Goal: Information Seeking & Learning: Check status

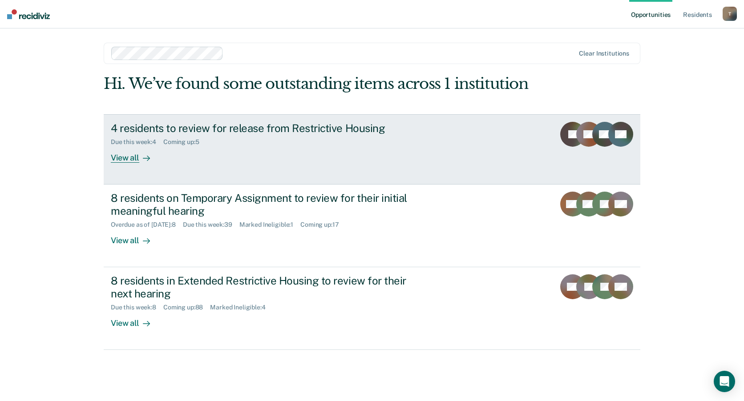
click at [282, 131] on div "4 residents to review for release from Restrictive Housing" at bounding box center [267, 128] width 312 height 13
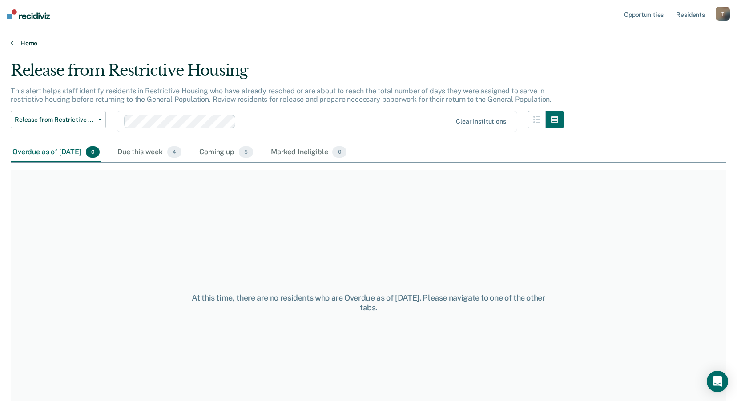
click at [12, 43] on icon at bounding box center [12, 42] width 3 height 7
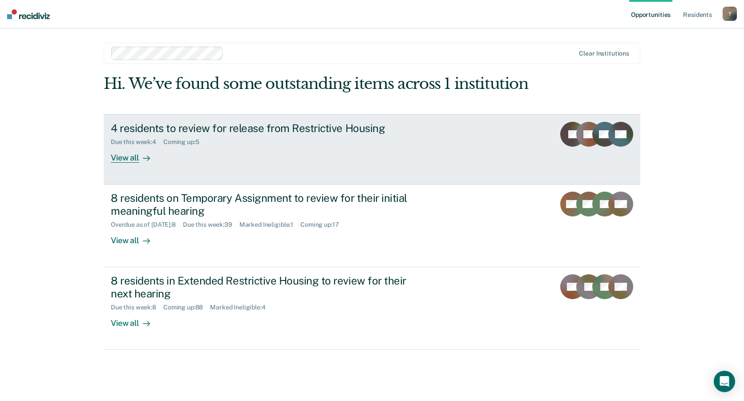
click at [122, 158] on div "View all" at bounding box center [136, 154] width 50 height 17
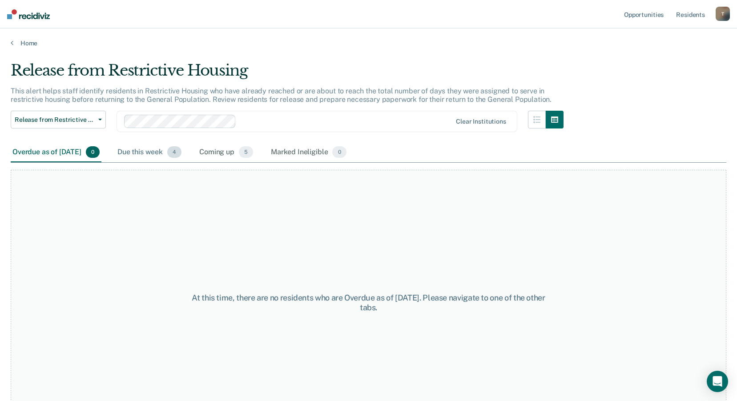
click at [146, 154] on div "Due this week 4" at bounding box center [150, 153] width 68 height 20
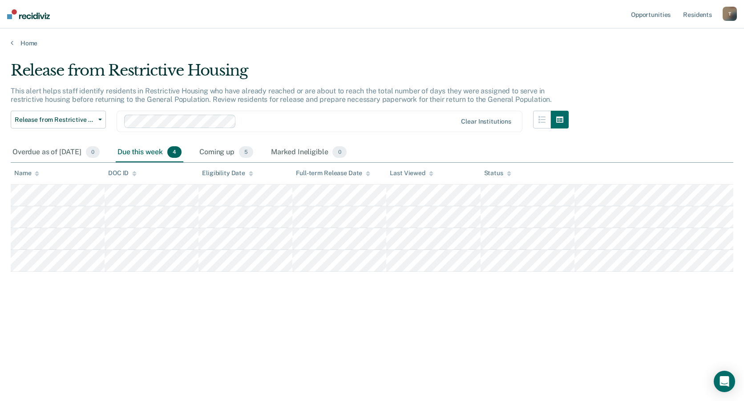
click at [481, 289] on div "Release from Restrictive Housing This alert helps staff identify residents in R…" at bounding box center [372, 197] width 723 height 273
click at [410, 336] on div "Release from Restrictive Housing This alert helps staff identify residents in R…" at bounding box center [372, 212] width 723 height 302
click at [133, 323] on div "Release from Restrictive Housing This alert helps staff identify residents in R…" at bounding box center [372, 197] width 723 height 273
click at [405, 310] on div "Release from Restrictive Housing This alert helps staff identify residents in R…" at bounding box center [372, 197] width 723 height 273
click at [691, 14] on link "Resident s" at bounding box center [697, 14] width 32 height 28
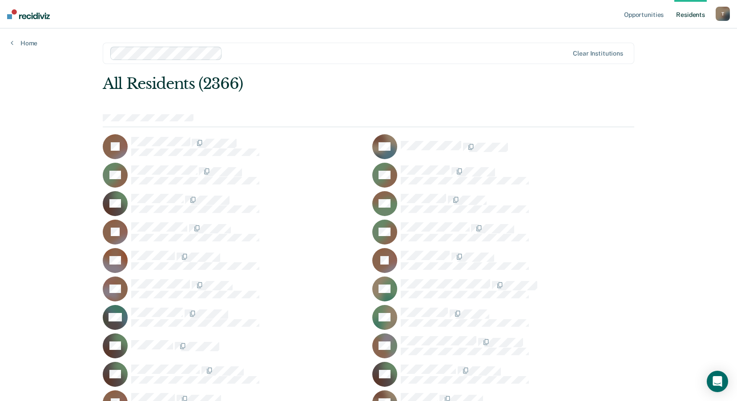
scroll to position [11189, 0]
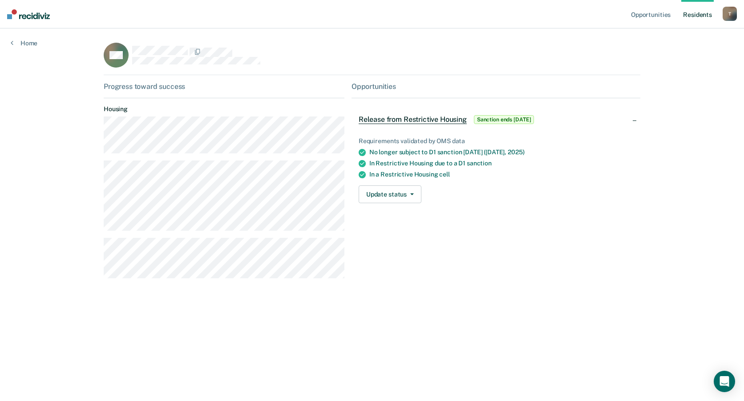
drag, startPoint x: 389, startPoint y: 292, endPoint x: 395, endPoint y: 292, distance: 6.2
click at [390, 292] on div "MG Progress toward success Housing Opportunities Release from Restrictive Housi…" at bounding box center [372, 170] width 537 height 254
click at [15, 41] on link "Home" at bounding box center [24, 43] width 27 height 8
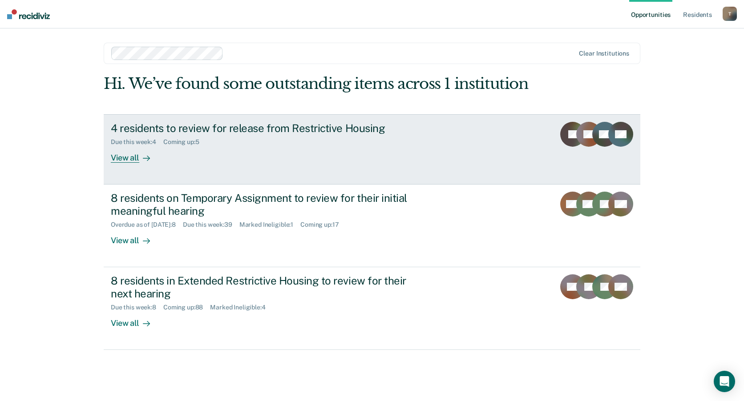
click at [125, 156] on div "View all" at bounding box center [136, 154] width 50 height 17
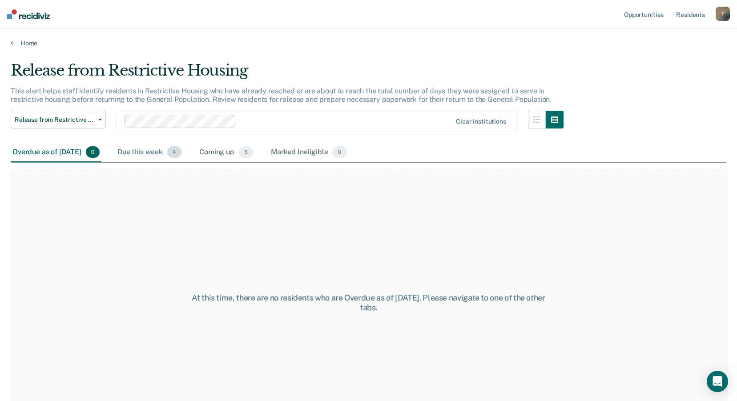
click at [157, 150] on div "Due this week 4" at bounding box center [150, 153] width 68 height 20
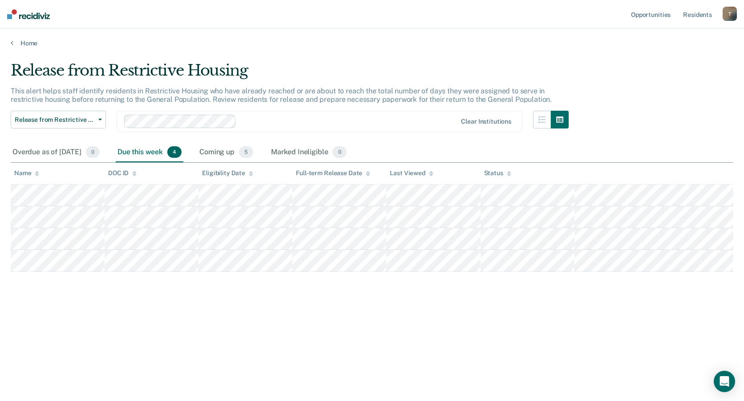
click at [411, 138] on div "Release from Restrictive Housing Release from Restrictive Housing Temporary Ass…" at bounding box center [290, 127] width 558 height 32
click at [424, 148] on div "Overdue as of [DATE] 0 Due this week 4 Coming up 5 Marked Ineligible 0" at bounding box center [372, 153] width 723 height 20
click at [79, 147] on div "Overdue as of [DATE] 0" at bounding box center [56, 153] width 91 height 20
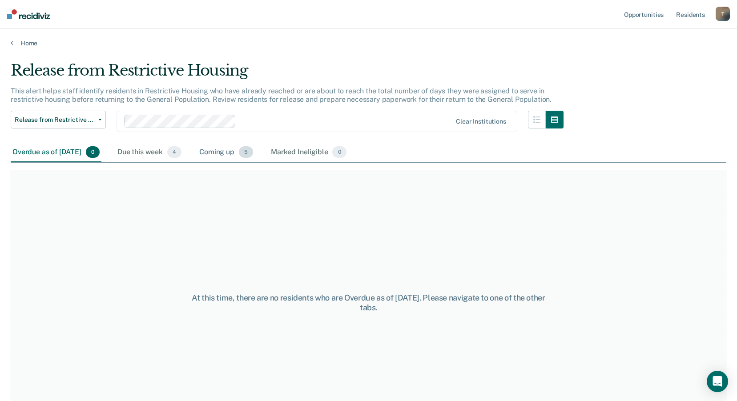
click at [243, 154] on div "Coming up 5" at bounding box center [226, 153] width 57 height 20
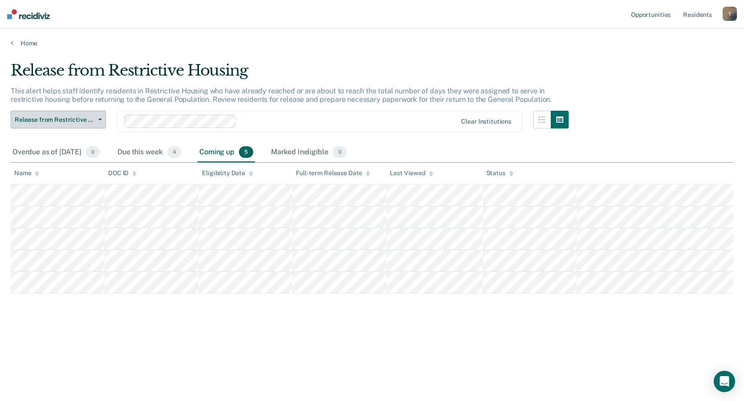
click at [32, 117] on span "Release from Restrictive Housing" at bounding box center [55, 120] width 80 height 8
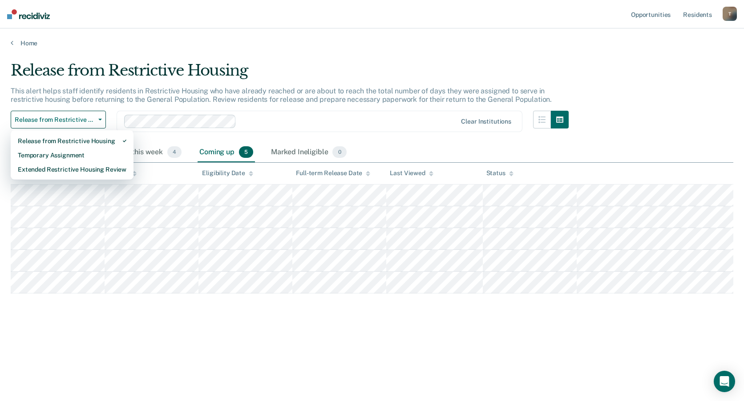
click at [299, 129] on div "Clear institutions" at bounding box center [320, 121] width 406 height 21
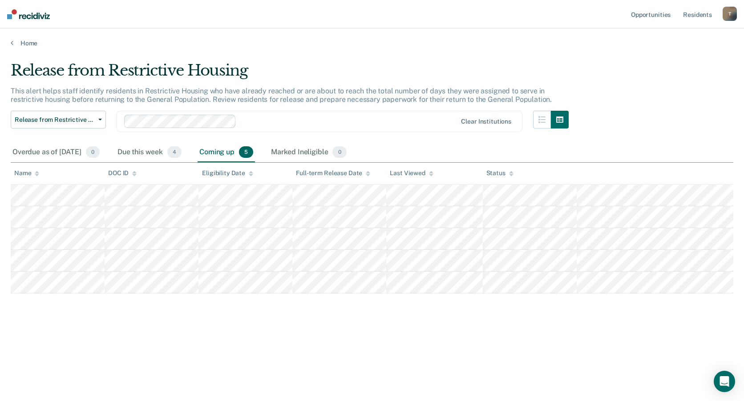
click at [462, 327] on div "Release from Restrictive Housing This alert helps staff identify residents in R…" at bounding box center [372, 197] width 723 height 273
click at [149, 150] on div "Due this week 4" at bounding box center [150, 153] width 68 height 20
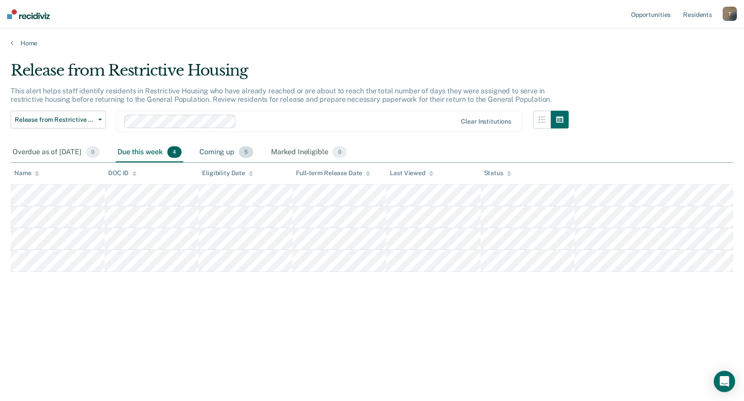
click at [239, 153] on div "Coming up 5" at bounding box center [226, 153] width 57 height 20
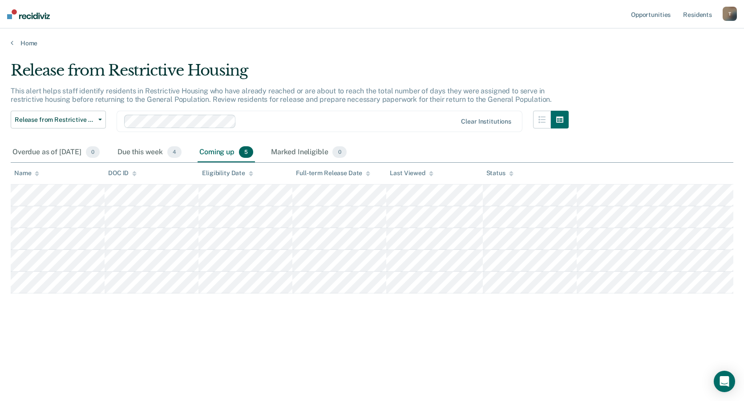
click at [469, 53] on main "Release from Restrictive Housing This alert helps staff identify residents in R…" at bounding box center [372, 223] width 744 height 352
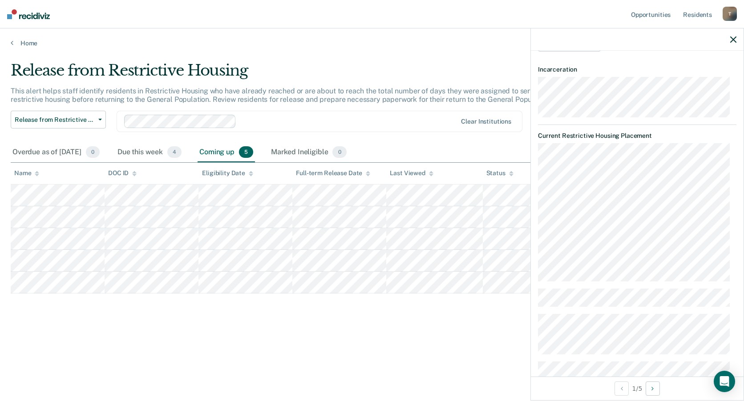
scroll to position [178, 0]
